Goal: Task Accomplishment & Management: Use online tool/utility

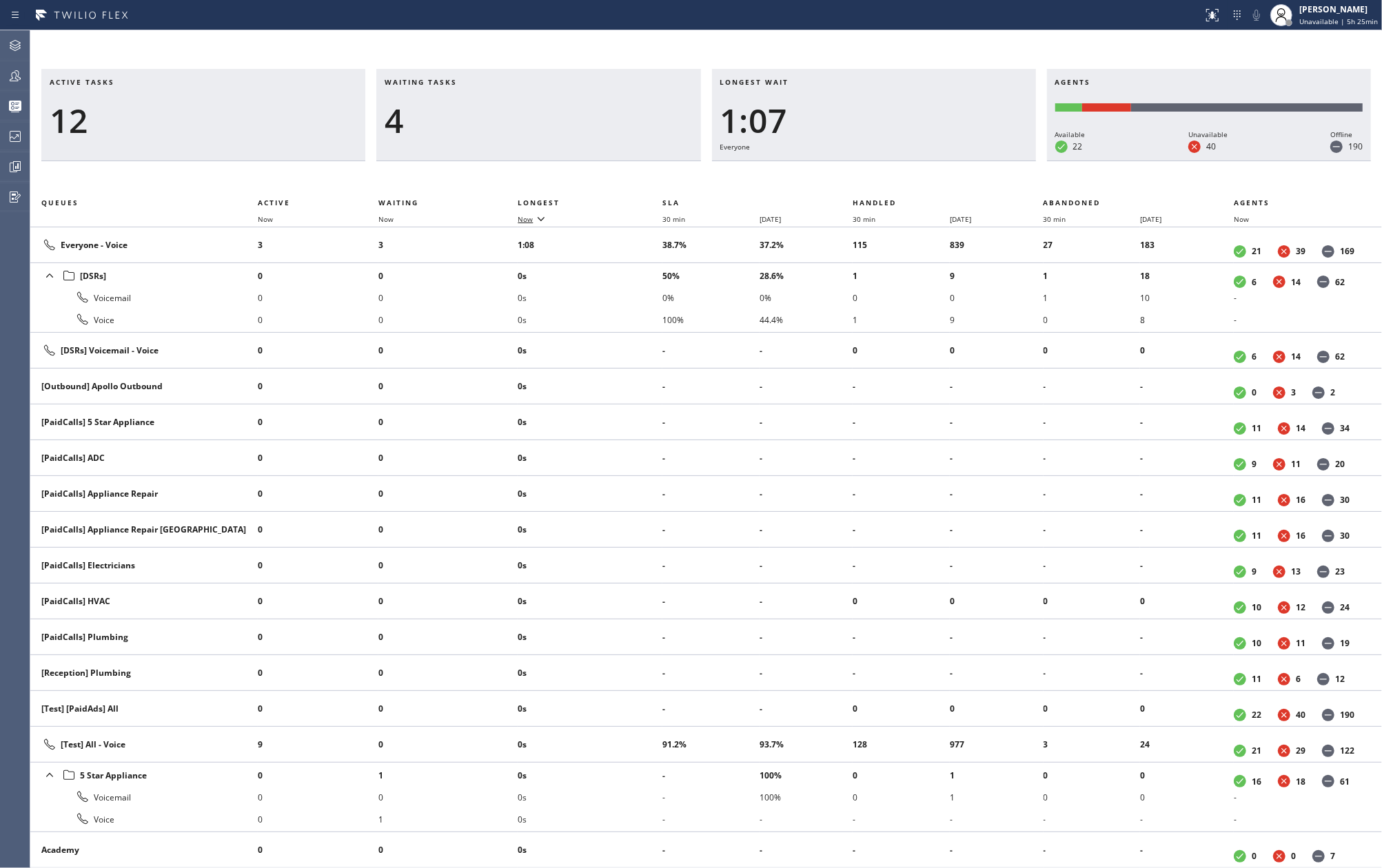
click at [520, 216] on span "Now" at bounding box center [525, 219] width 15 height 10
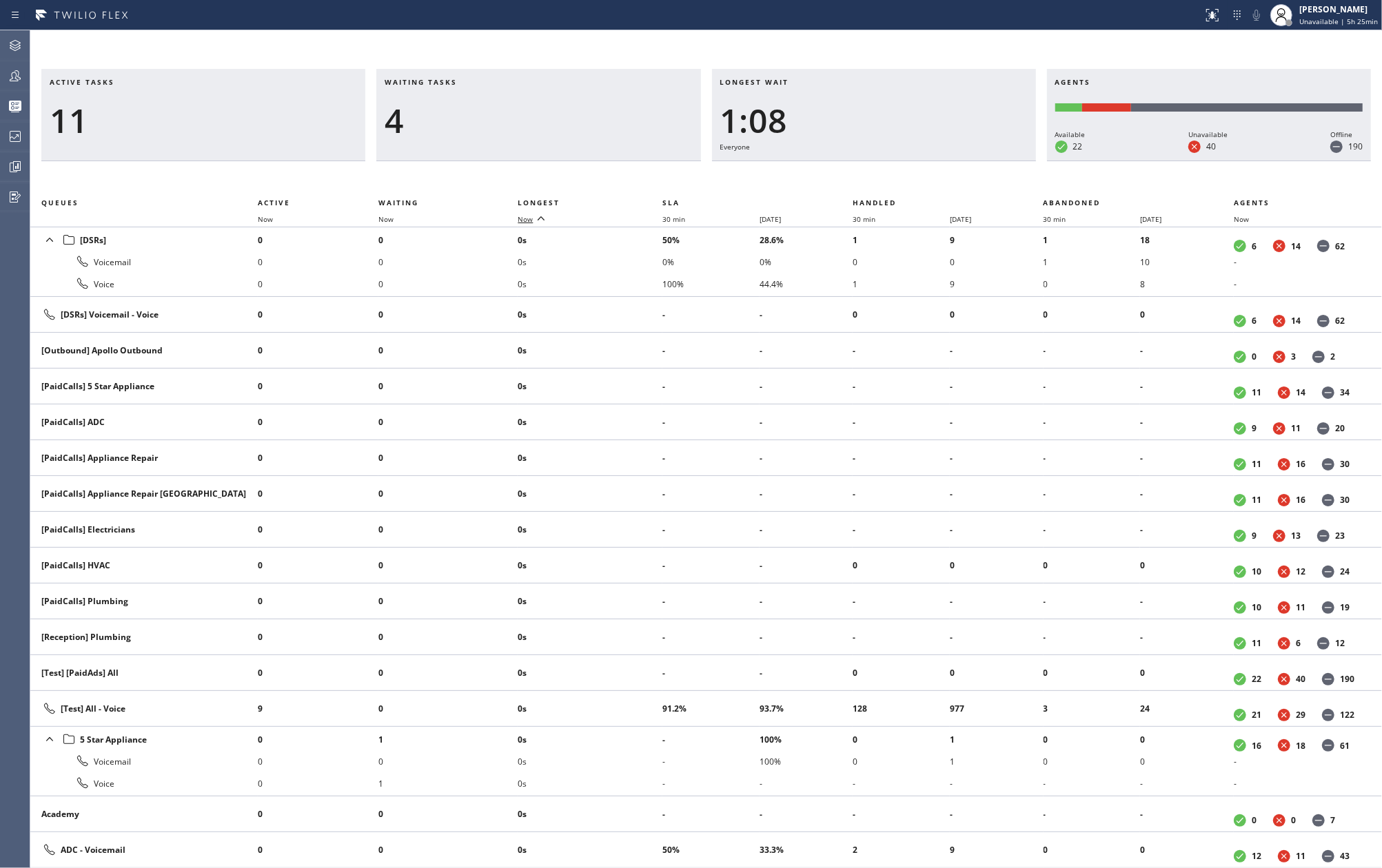
click at [520, 216] on span "Now" at bounding box center [525, 219] width 15 height 10
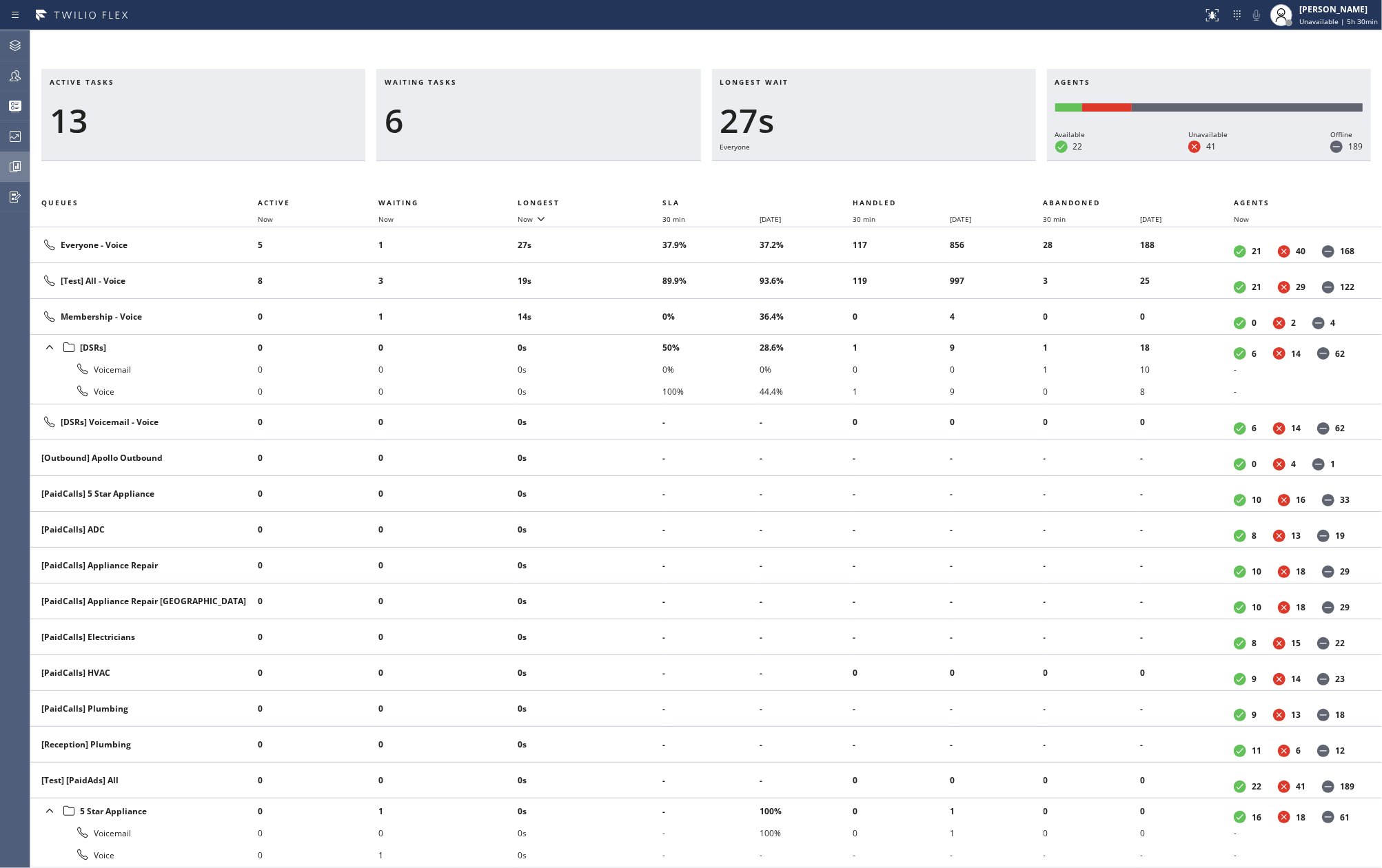
click at [16, 160] on icon at bounding box center [15, 167] width 16 height 16
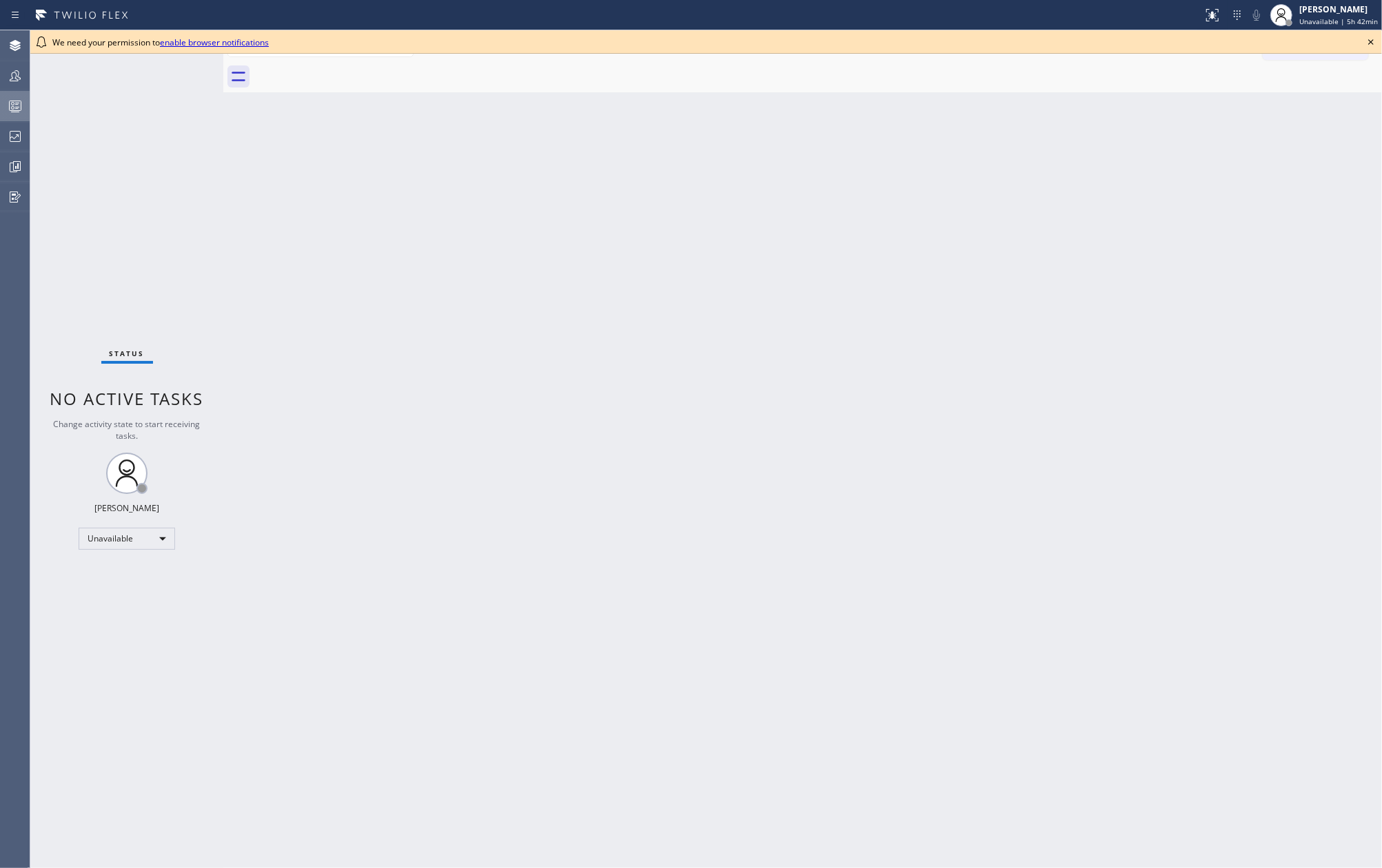
click at [15, 114] on icon at bounding box center [15, 106] width 16 height 16
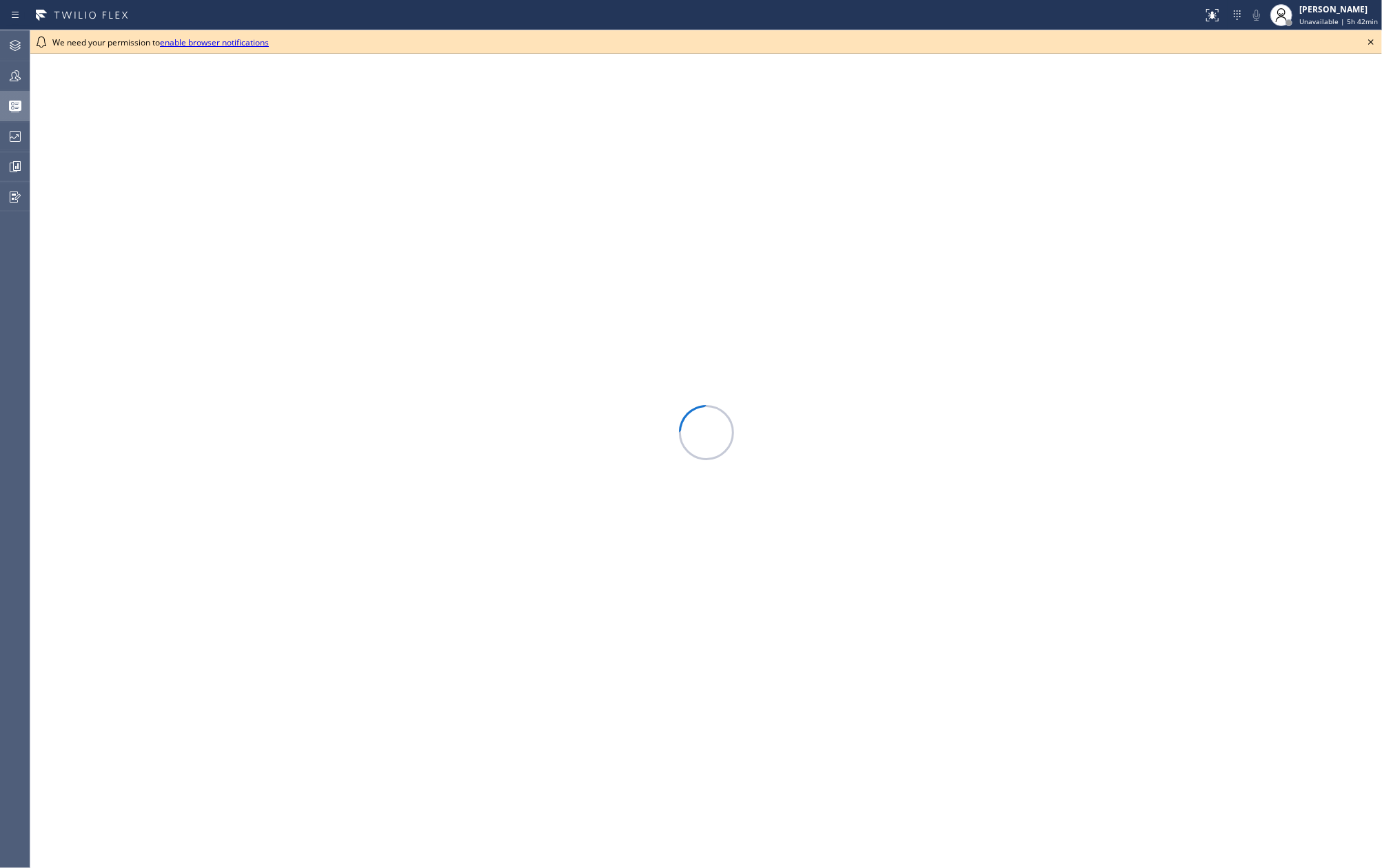
click at [1371, 45] on icon at bounding box center [1370, 42] width 16 height 16
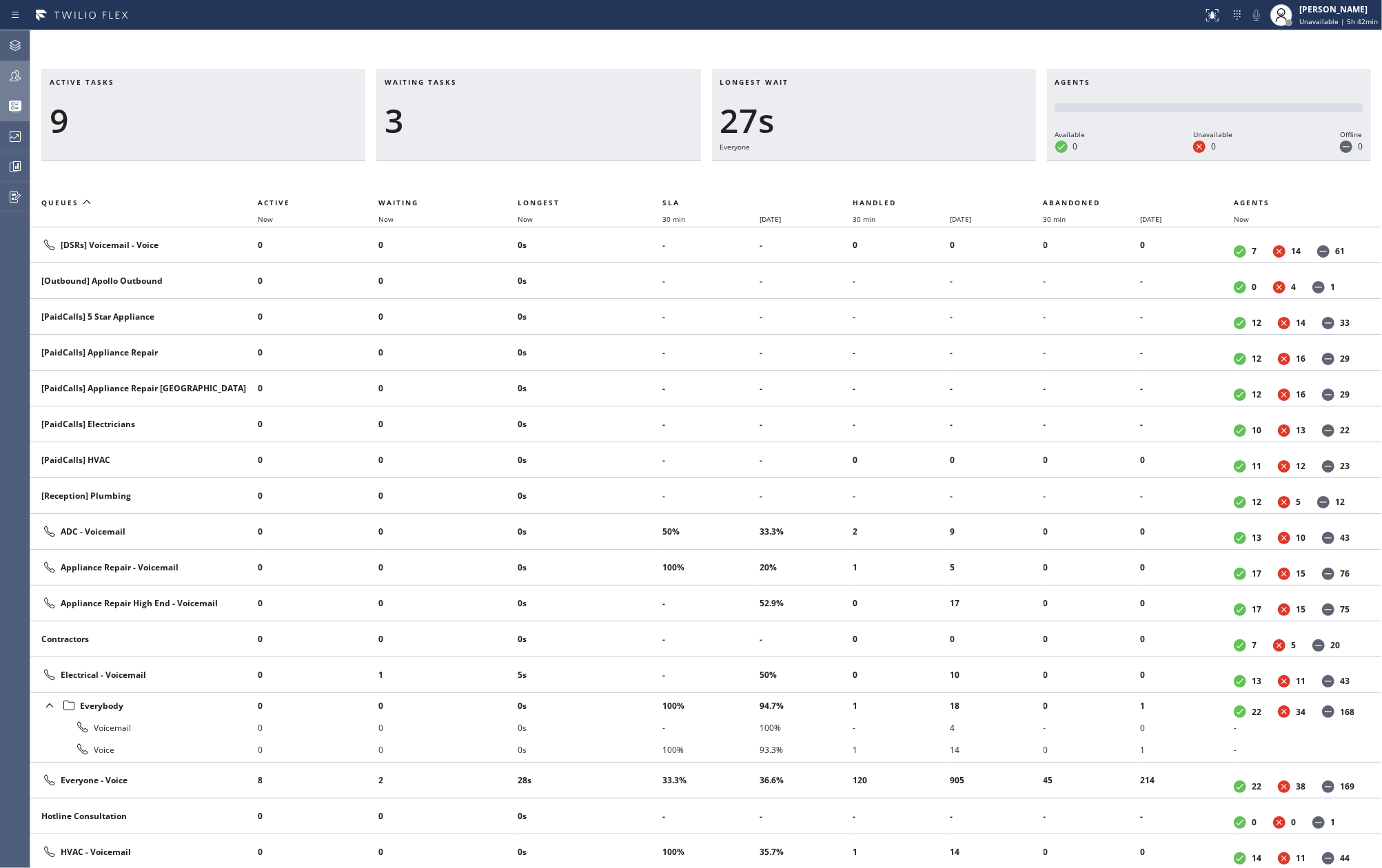
click at [11, 76] on icon at bounding box center [15, 75] width 16 height 16
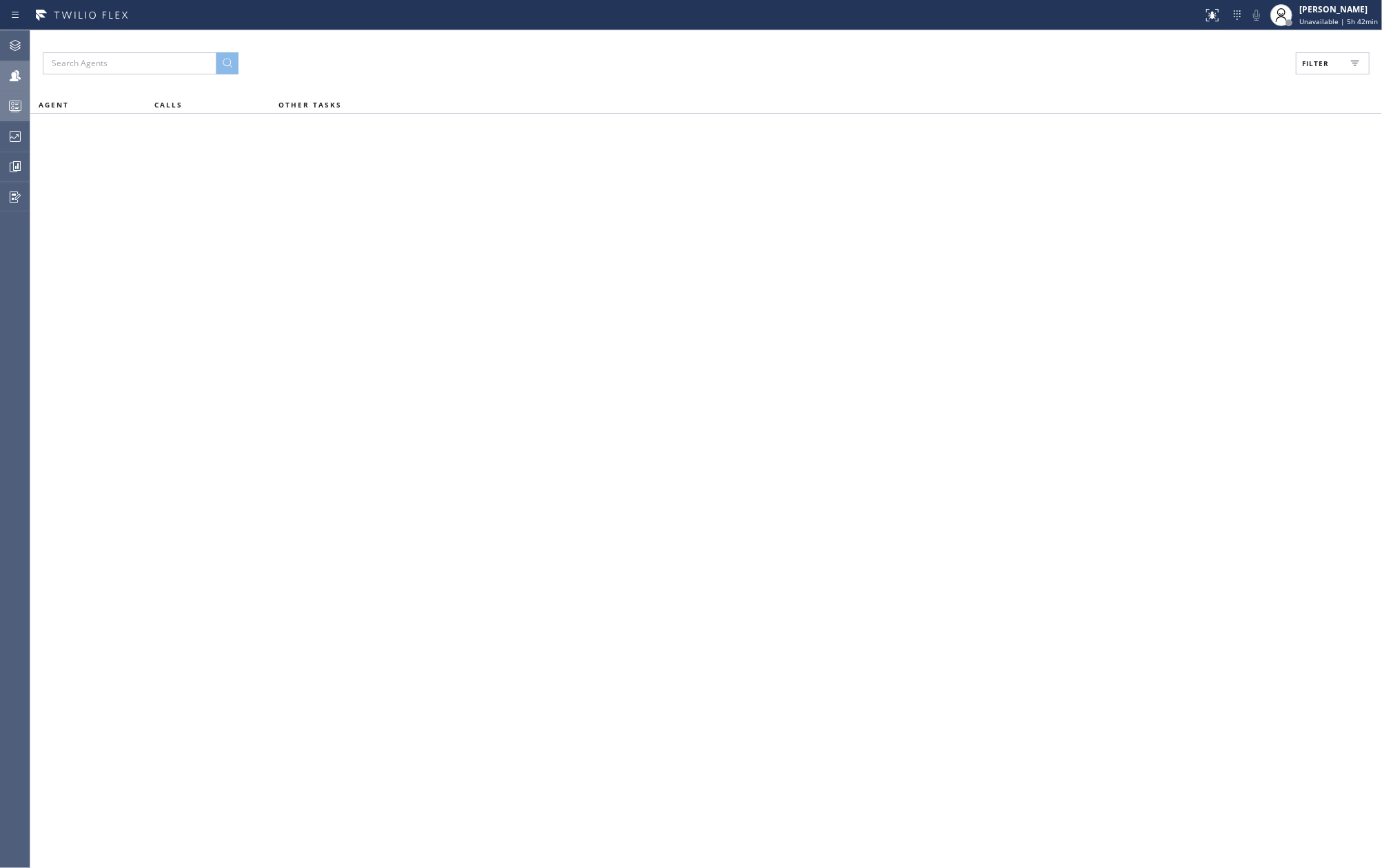
click at [1315, 55] on button "Filter" at bounding box center [1333, 63] width 74 height 22
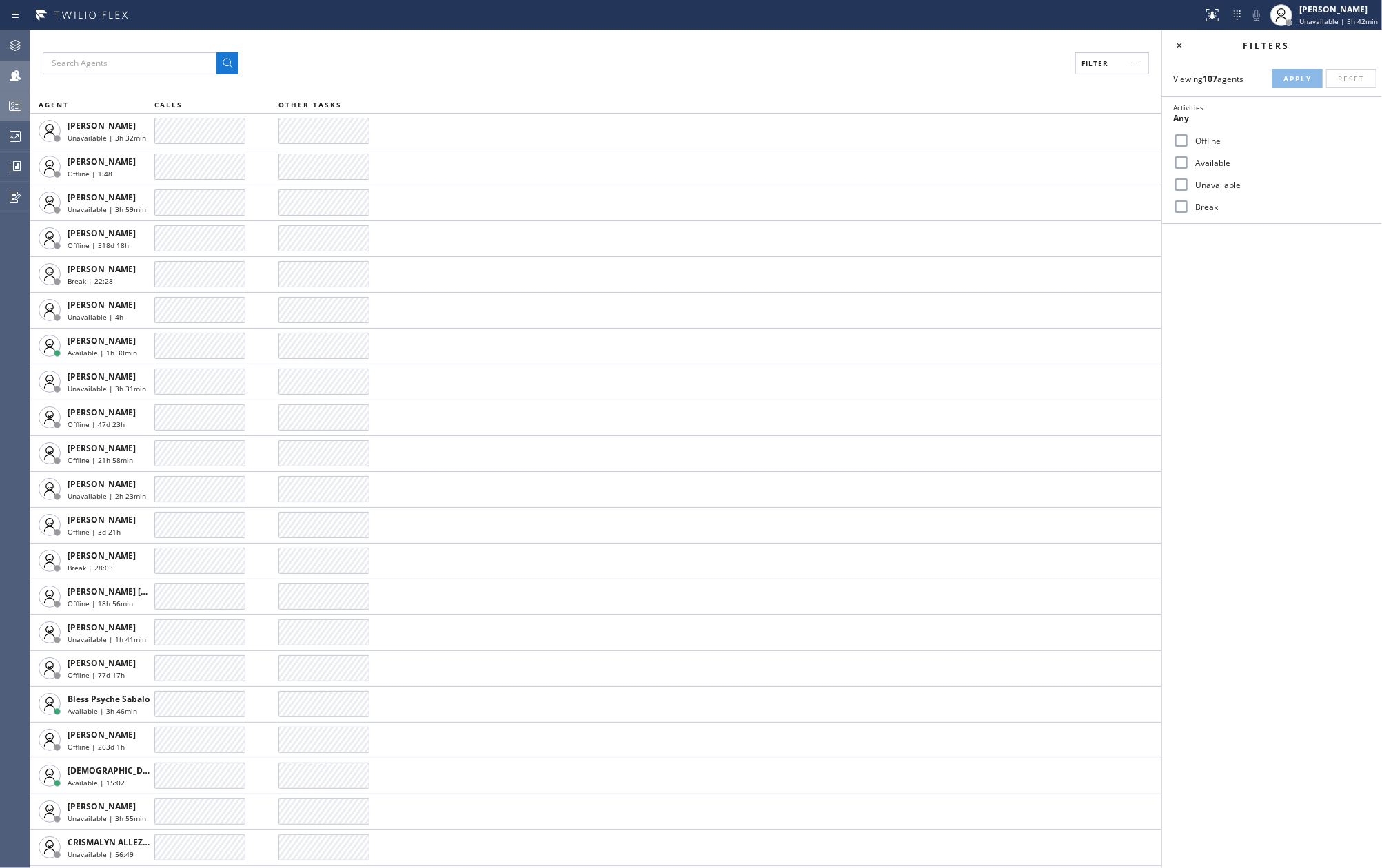
click at [1184, 160] on input "Available" at bounding box center [1181, 162] width 16 height 16
checkbox input "true"
click at [1178, 204] on input "Break" at bounding box center [1181, 206] width 16 height 16
click at [1283, 75] on span "Apply" at bounding box center [1298, 78] width 29 height 10
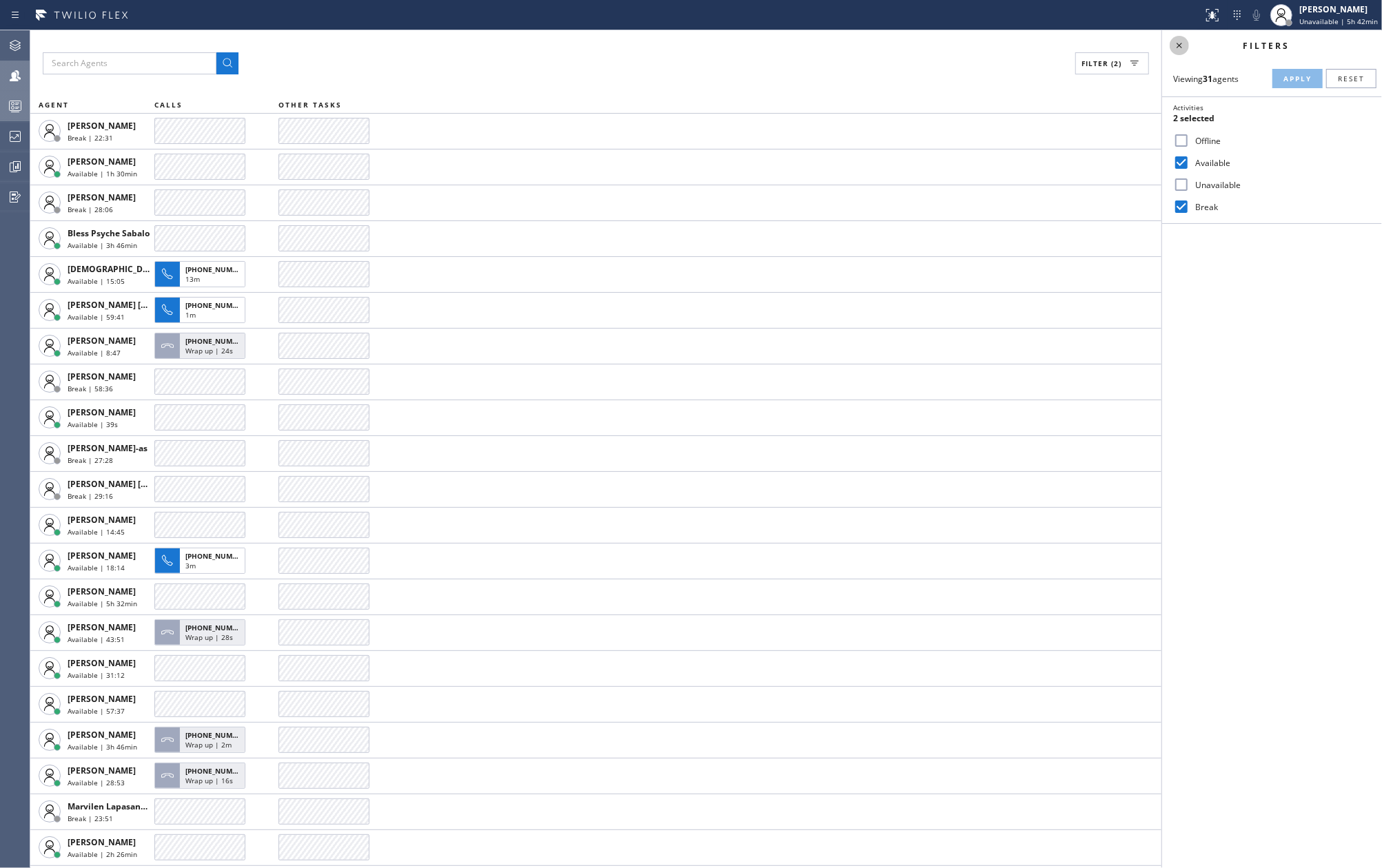
click at [1184, 45] on icon at bounding box center [1179, 46] width 16 height 16
click at [18, 103] on icon at bounding box center [15, 106] width 16 height 16
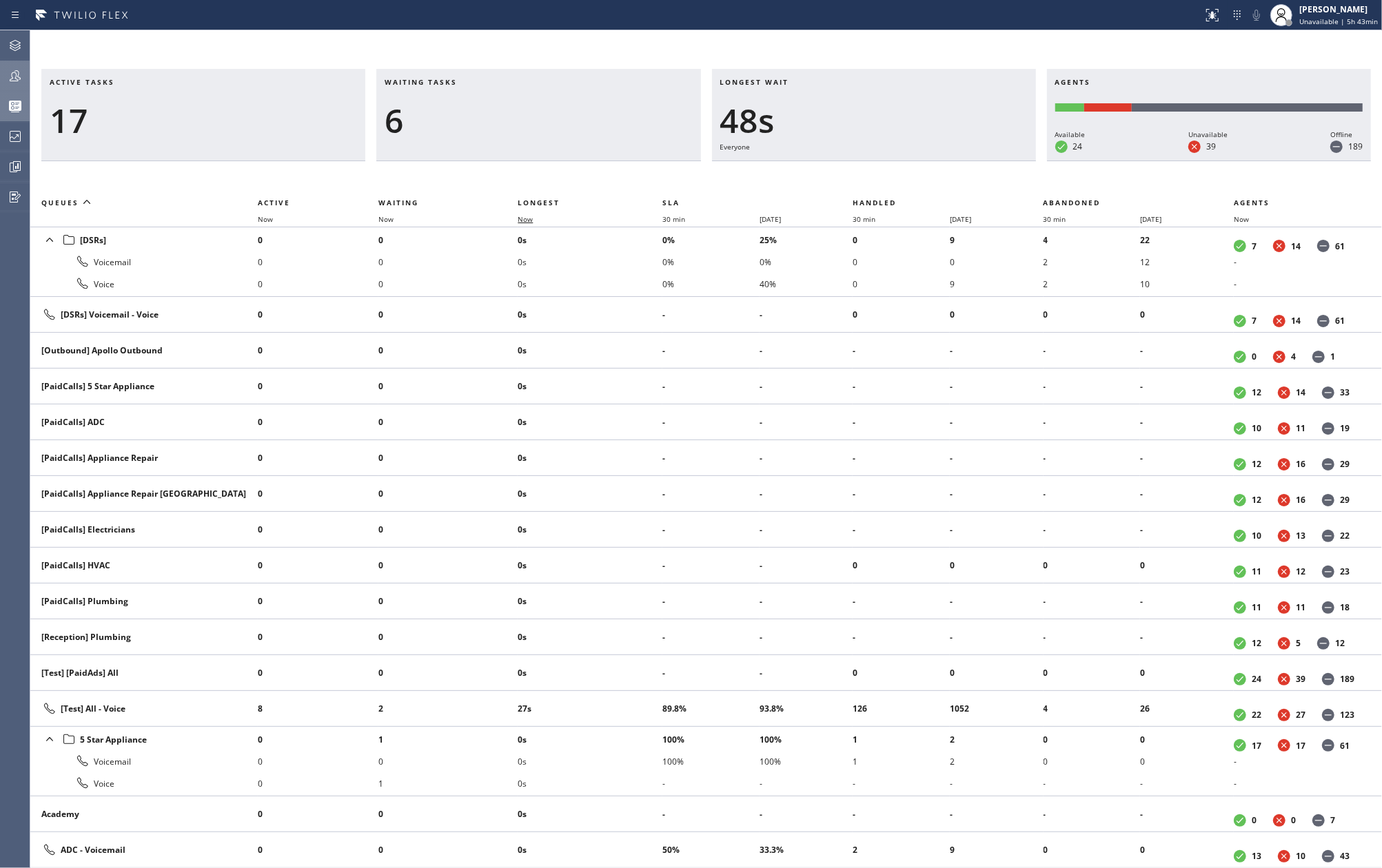
click at [531, 221] on span "Now" at bounding box center [525, 219] width 15 height 10
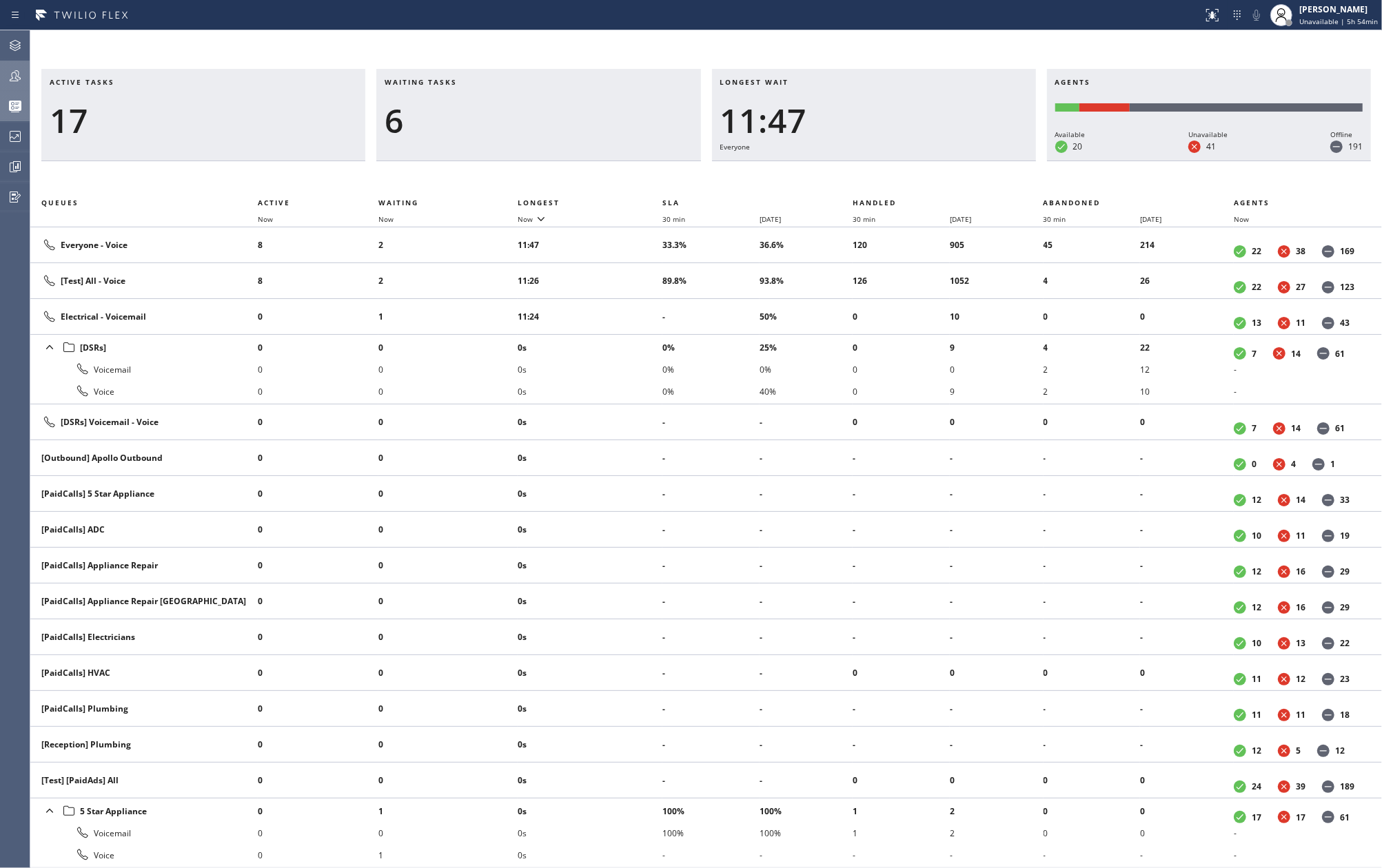
click at [10, 79] on icon at bounding box center [15, 75] width 16 height 16
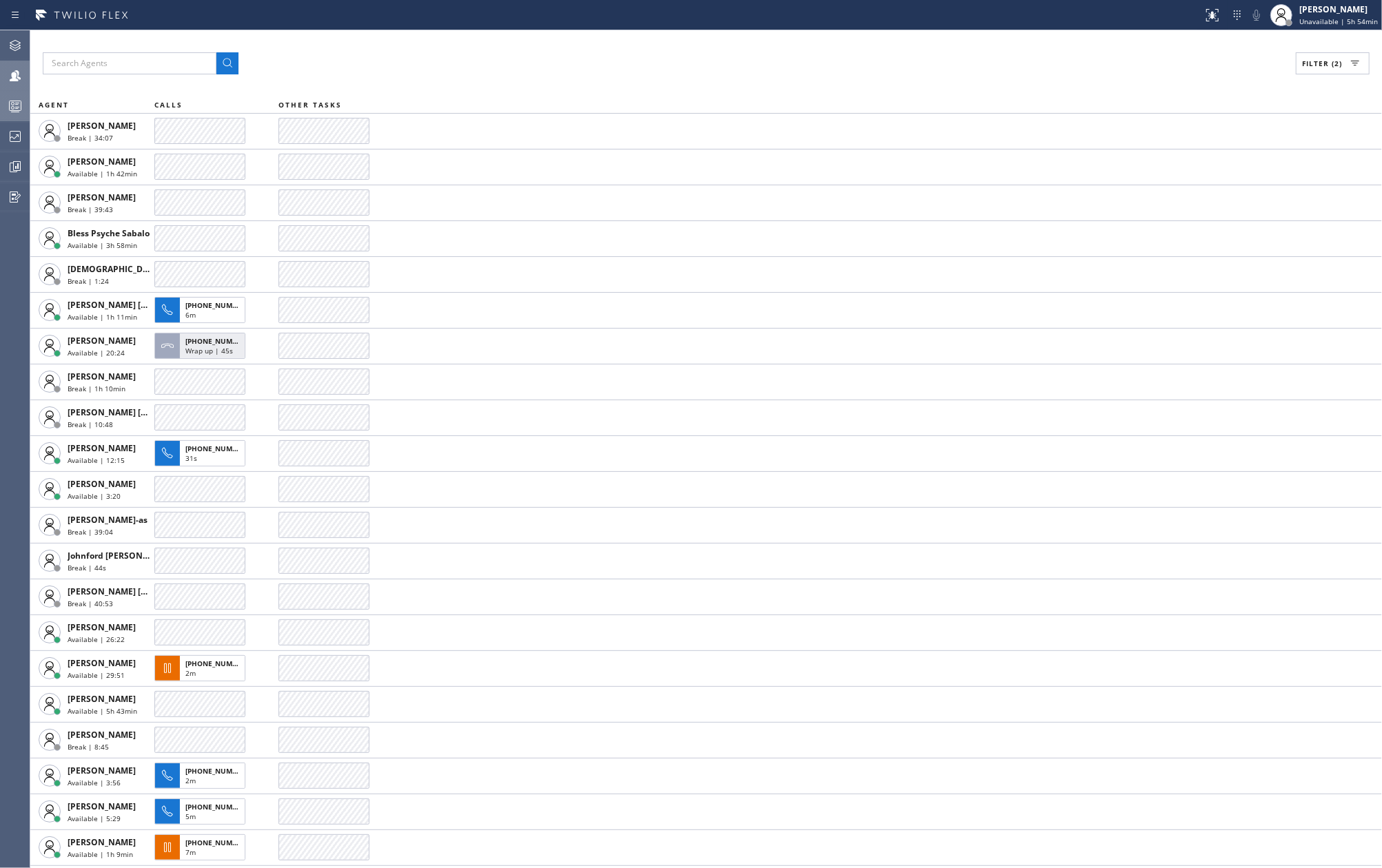
click at [516, 58] on div "Filter (2)" at bounding box center [706, 63] width 1326 height 22
click at [1354, 61] on icon at bounding box center [1355, 63] width 16 height 16
click at [1184, 201] on input "Break" at bounding box center [1181, 206] width 16 height 16
checkbox input "false"
click at [1275, 80] on button "Apply" at bounding box center [1298, 79] width 50 height 20
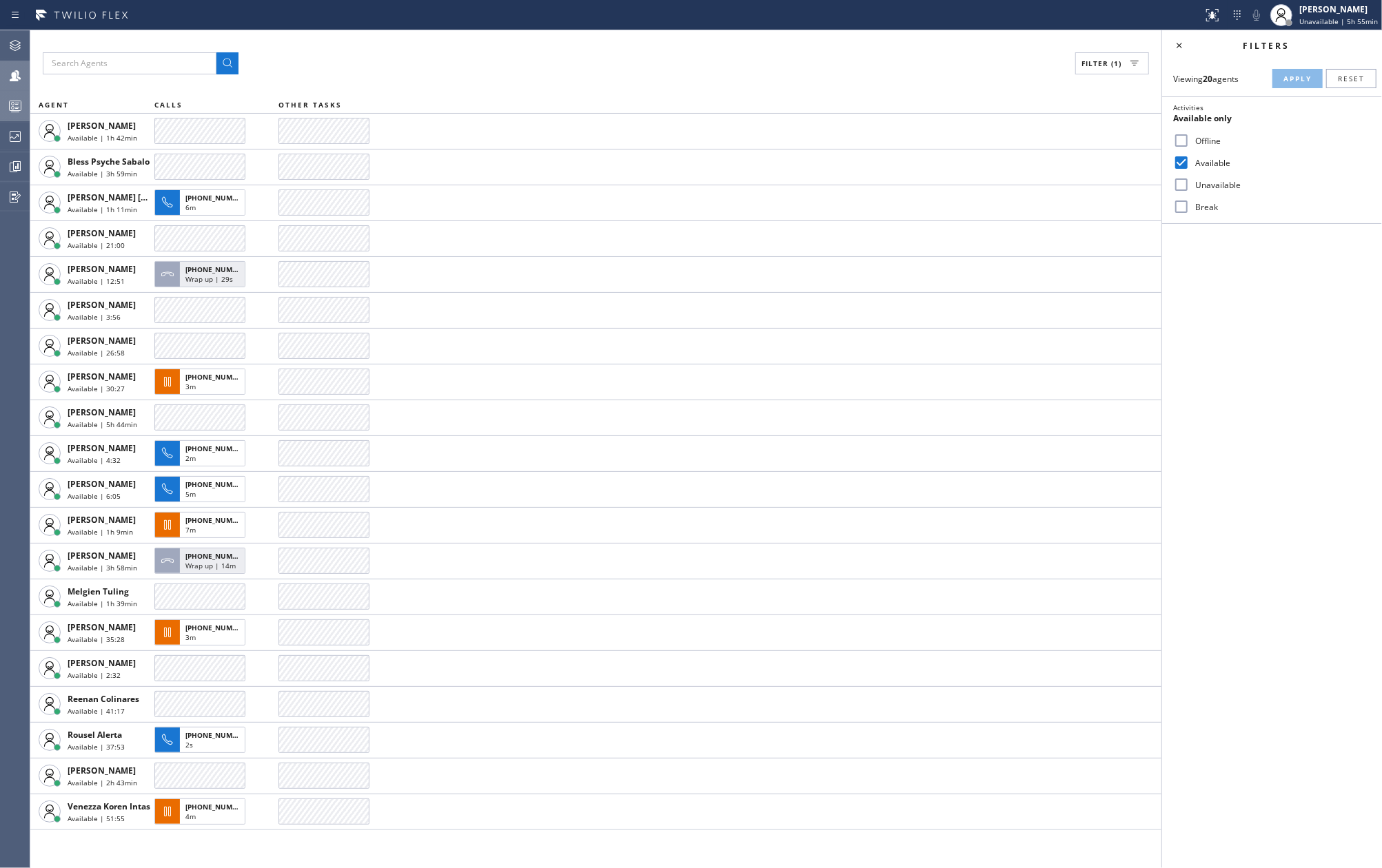
click at [21, 106] on rect at bounding box center [15, 106] width 12 height 10
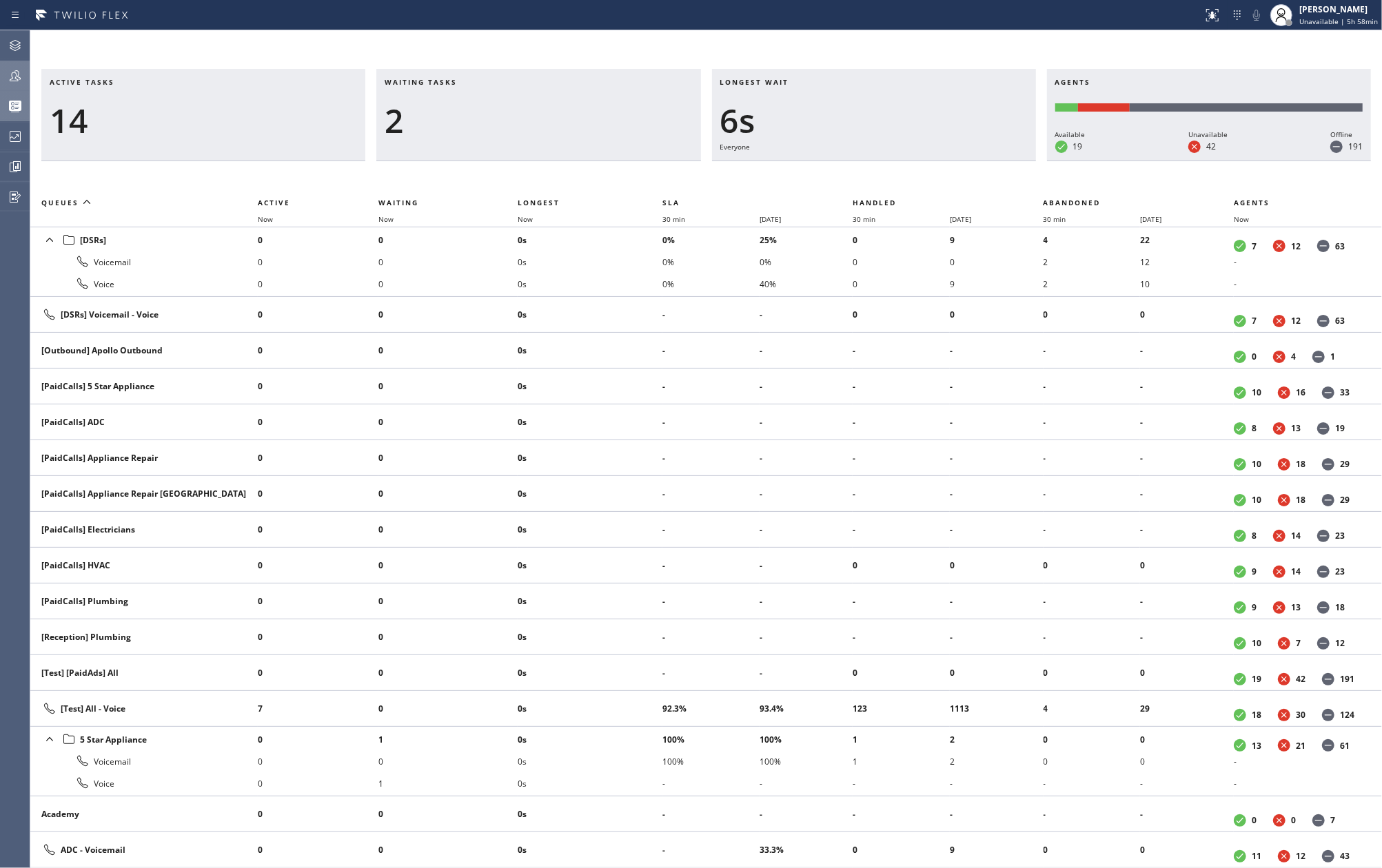
click at [659, 39] on div "Active tasks 14 Waiting tasks 2 Longest wait 6s Everyone Agents Available 19 Un…" at bounding box center [706, 449] width 1352 height 838
click at [527, 219] on span "Now" at bounding box center [525, 219] width 15 height 10
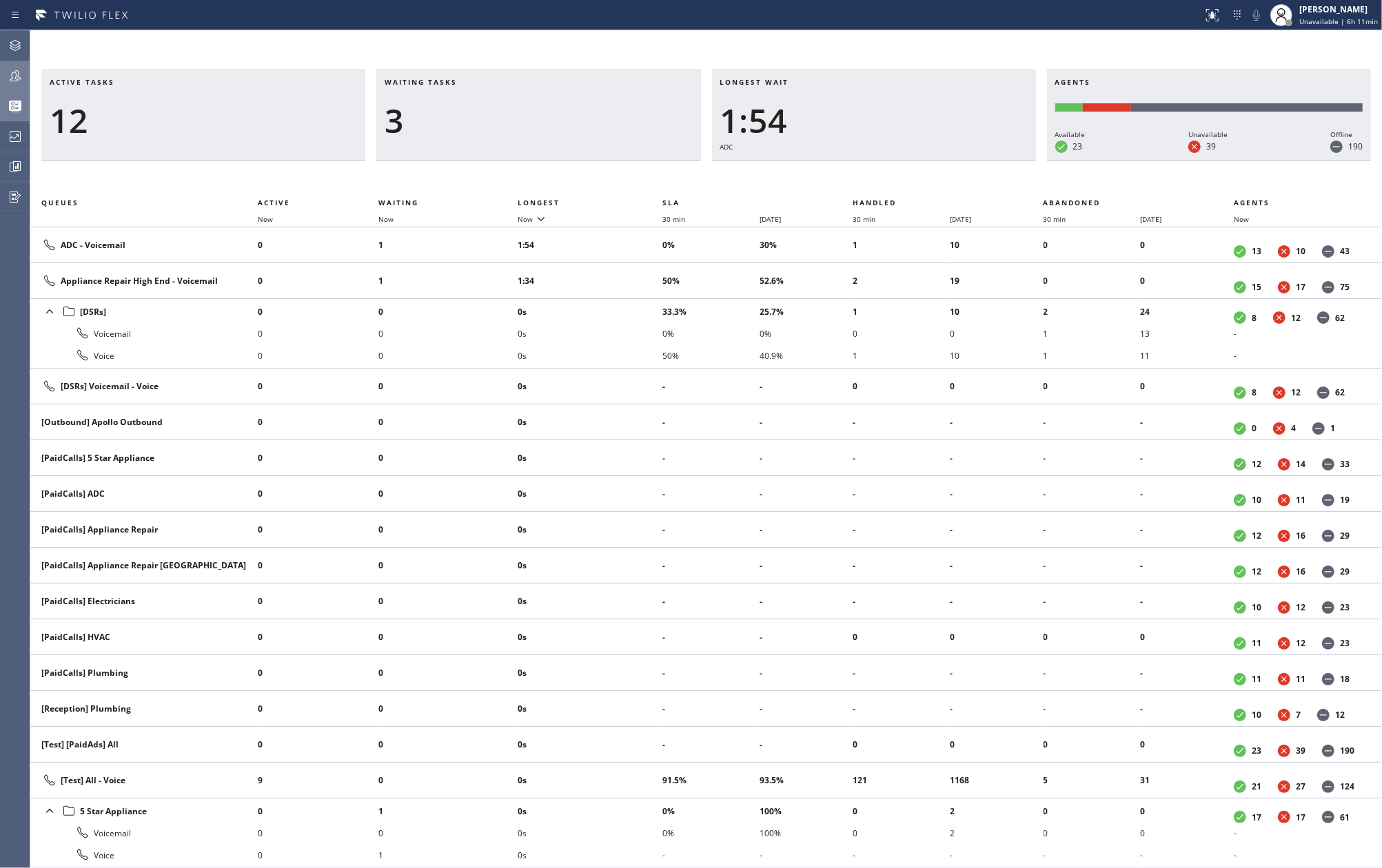
click at [10, 72] on icon at bounding box center [15, 75] width 16 height 16
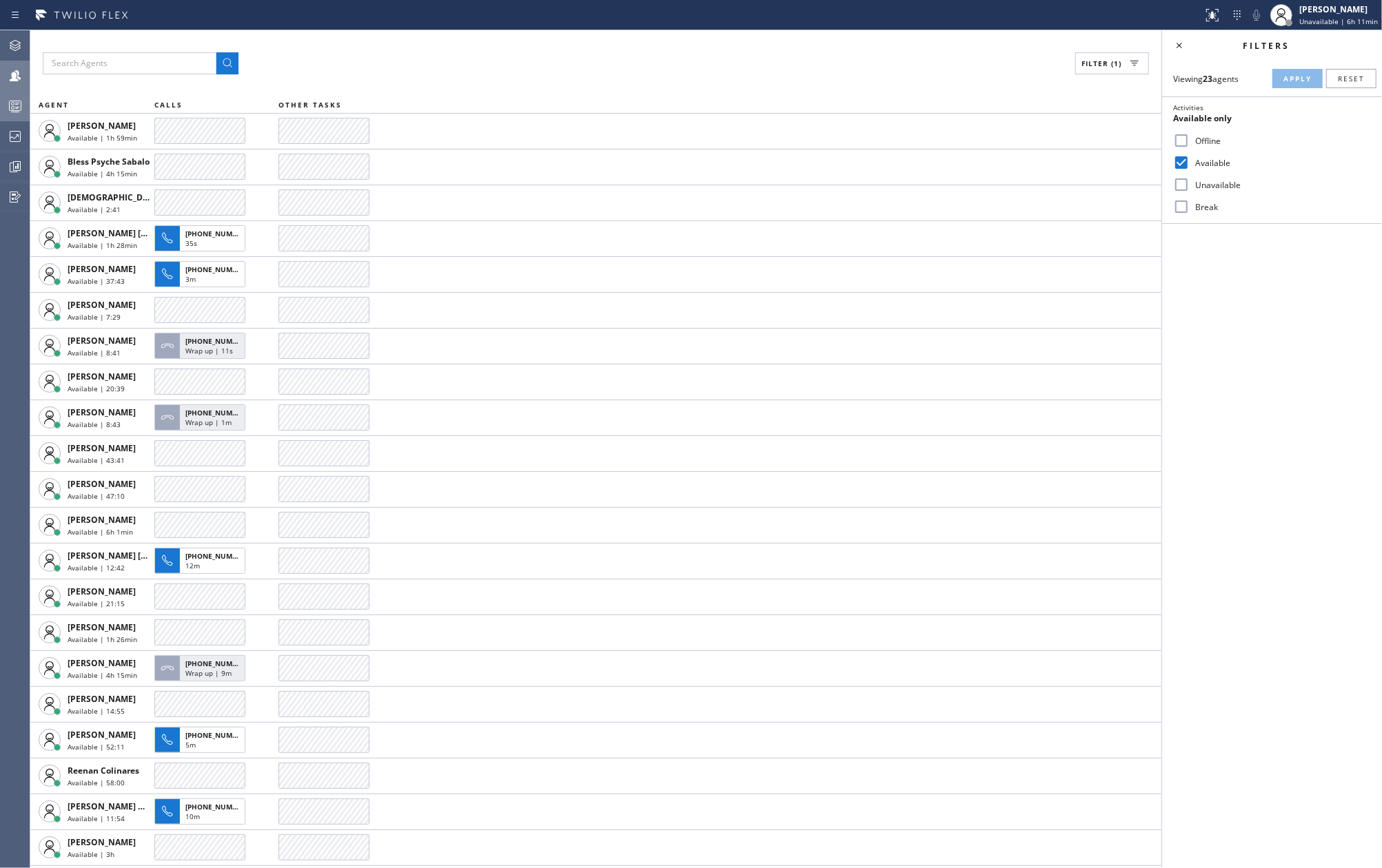
click at [10, 94] on div at bounding box center [15, 106] width 30 height 28
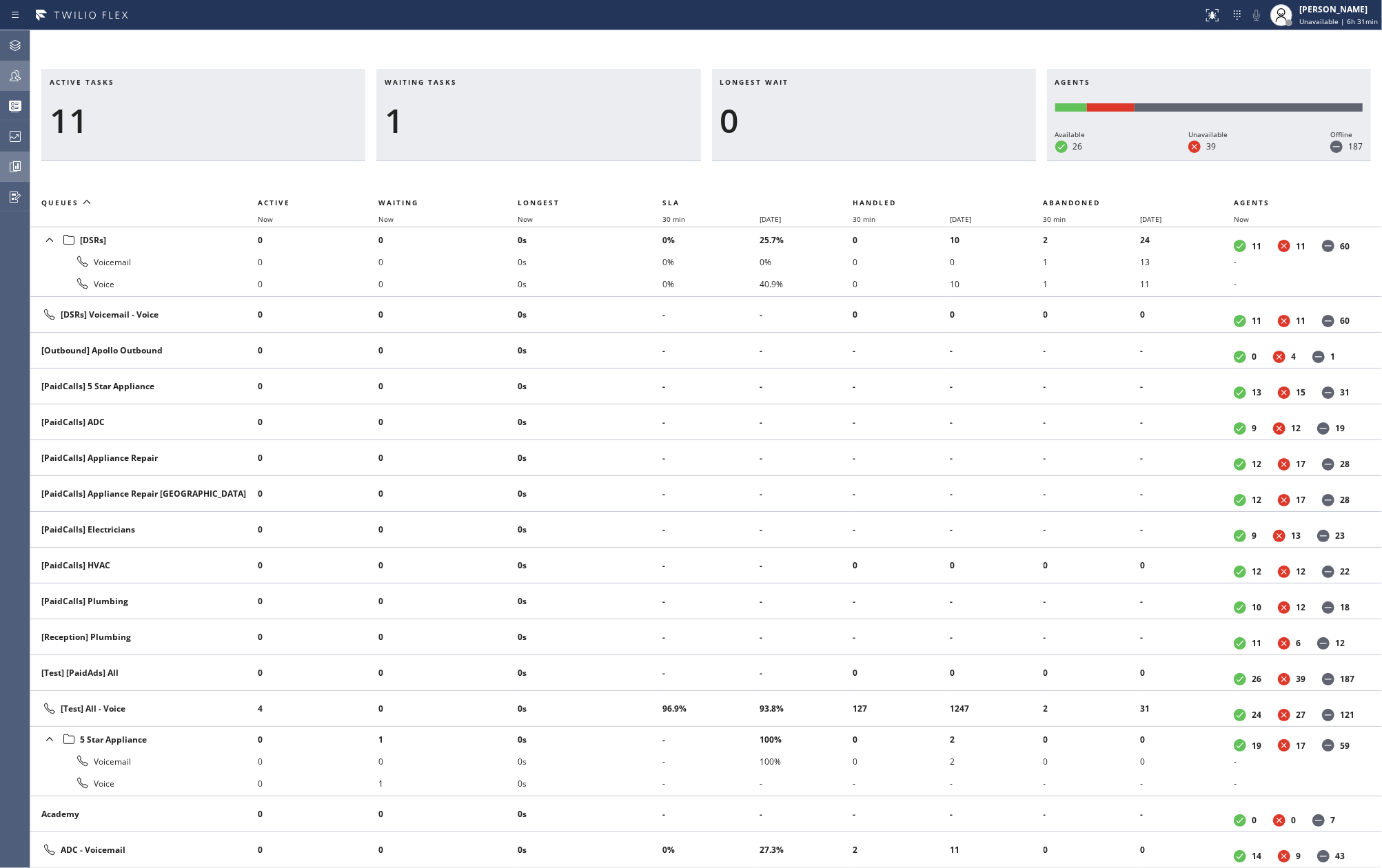
click at [11, 165] on icon at bounding box center [16, 168] width 11 height 11
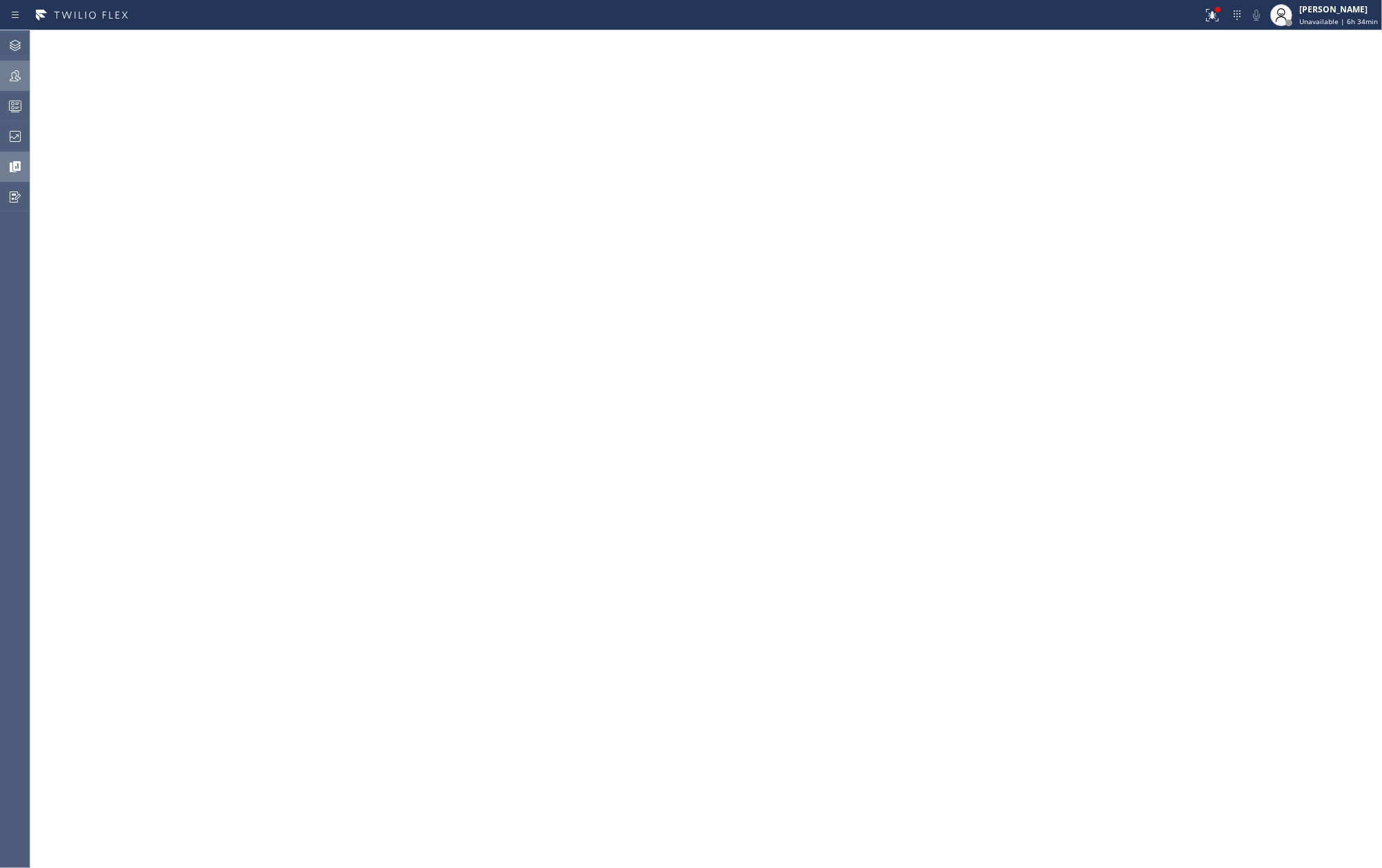
drag, startPoint x: 323, startPoint y: 29, endPoint x: 410, endPoint y: 31, distance: 87.0
click at [332, 28] on div "Status report Issue detected This issue could affect your workflow. Please cont…" at bounding box center [691, 15] width 1382 height 30
click at [1334, 10] on div "[PERSON_NAME]" at bounding box center [1339, 9] width 79 height 12
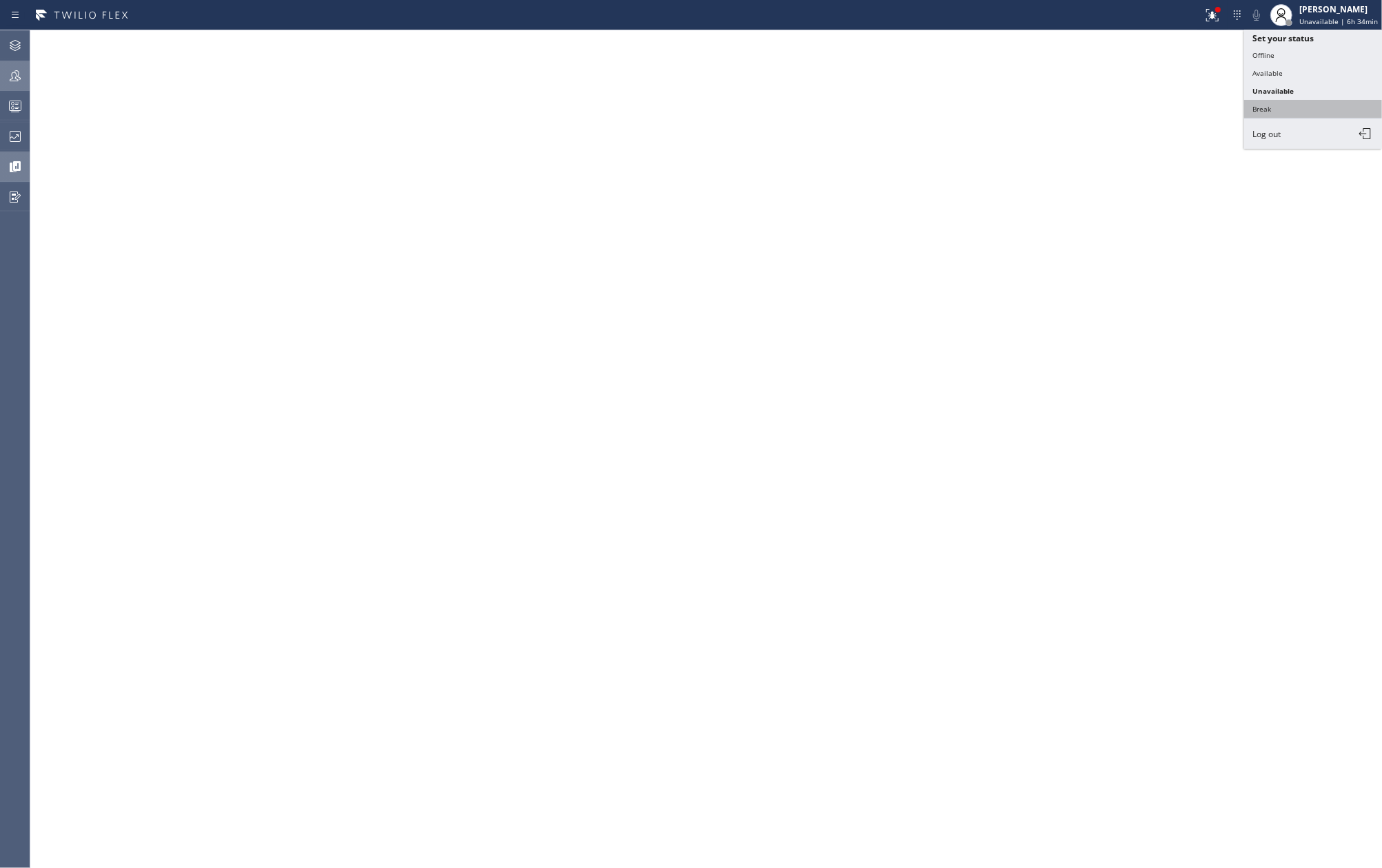
click at [1279, 108] on button "Break" at bounding box center [1313, 108] width 138 height 18
